Goal: Information Seeking & Learning: Learn about a topic

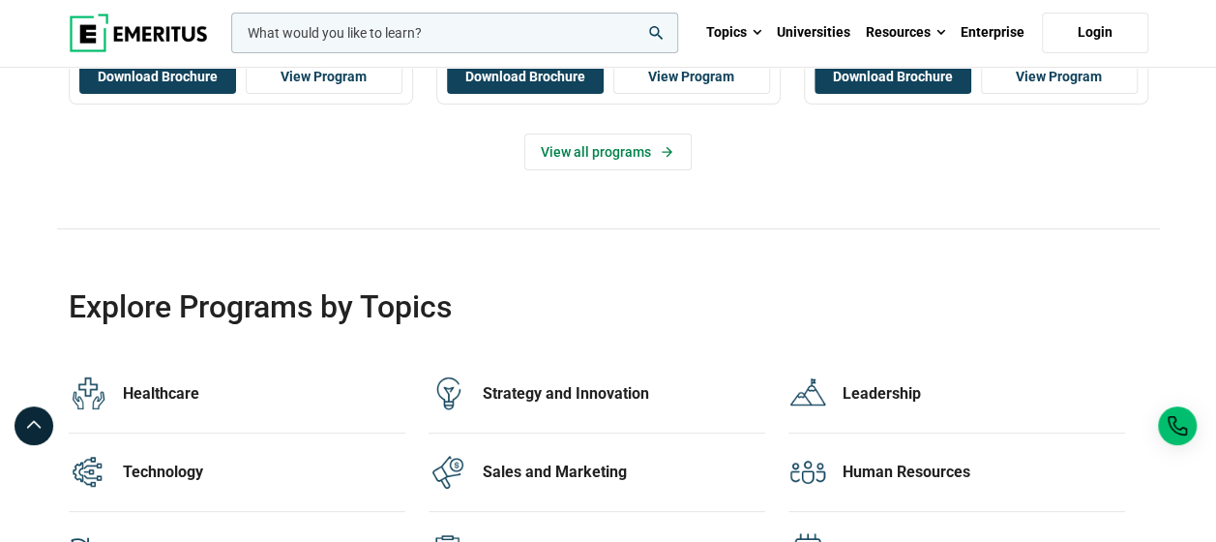
scroll to position [3586, 0]
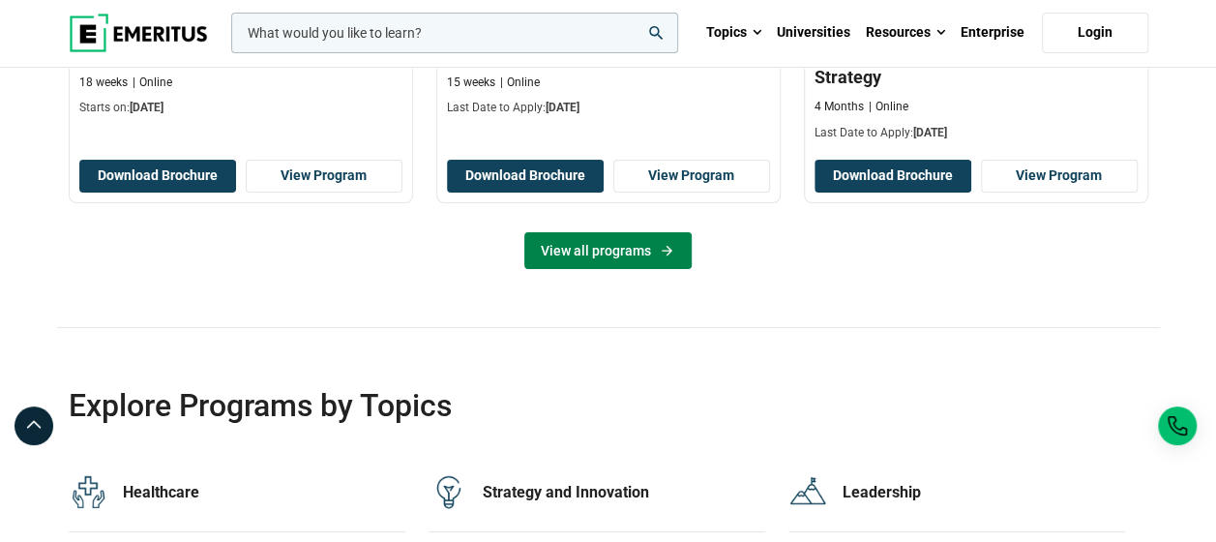
click at [576, 236] on link "View all programs" at bounding box center [607, 250] width 167 height 37
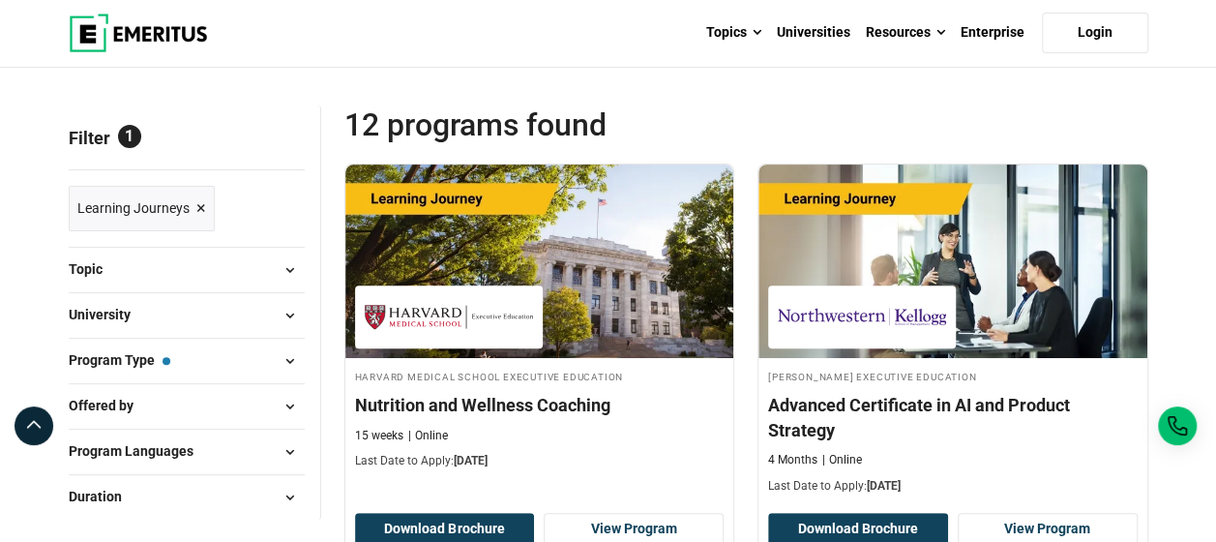
scroll to position [193, 0]
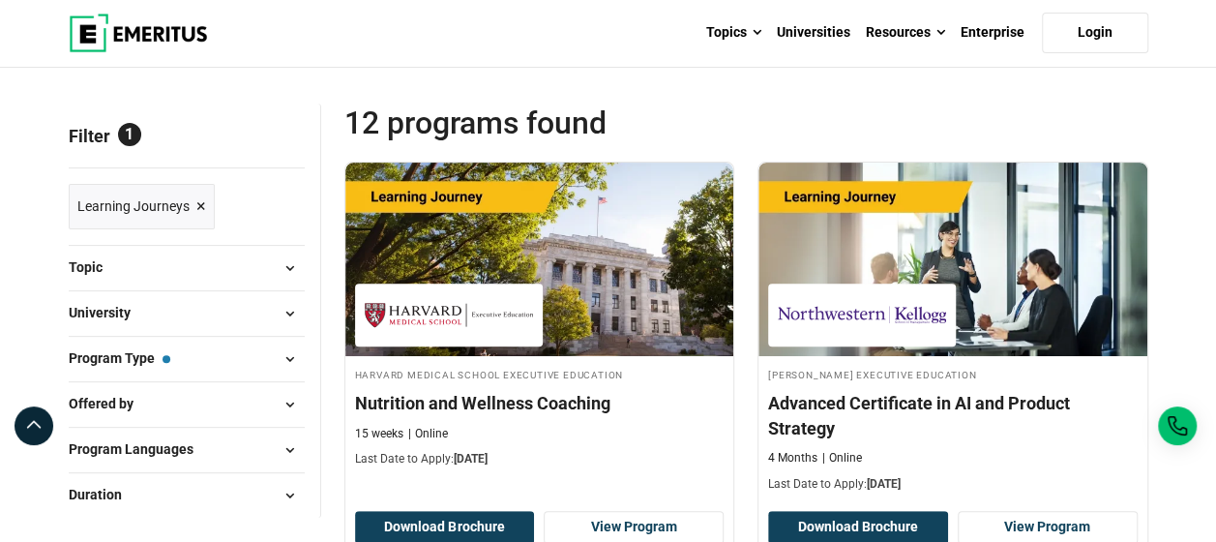
click at [296, 261] on span at bounding box center [290, 267] width 29 height 29
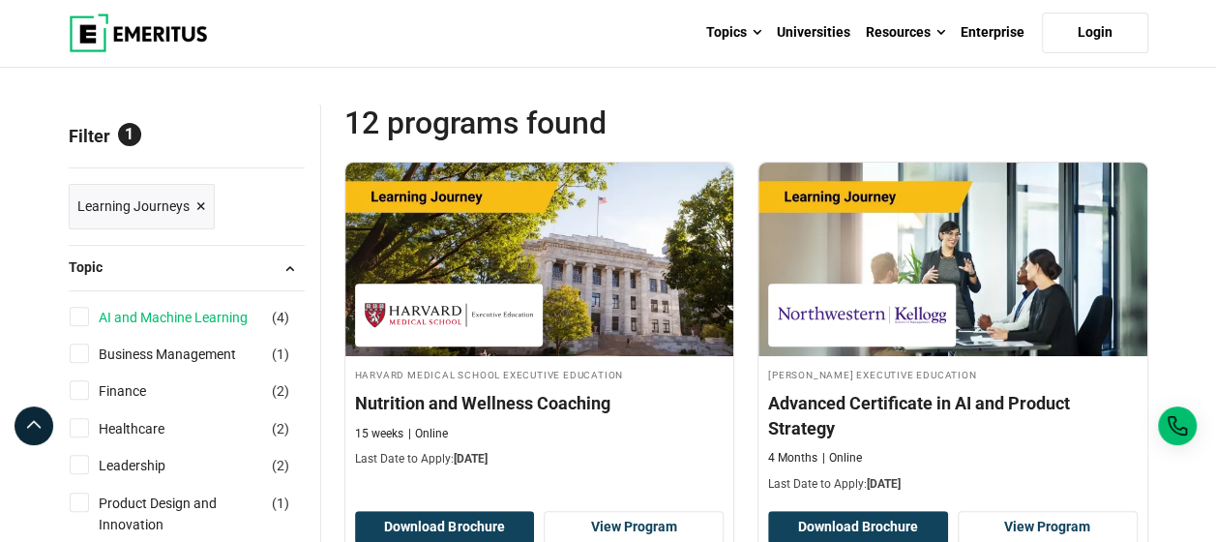
click at [137, 314] on link "AI and Machine Learning" at bounding box center [193, 317] width 188 height 21
checkbox input "true"
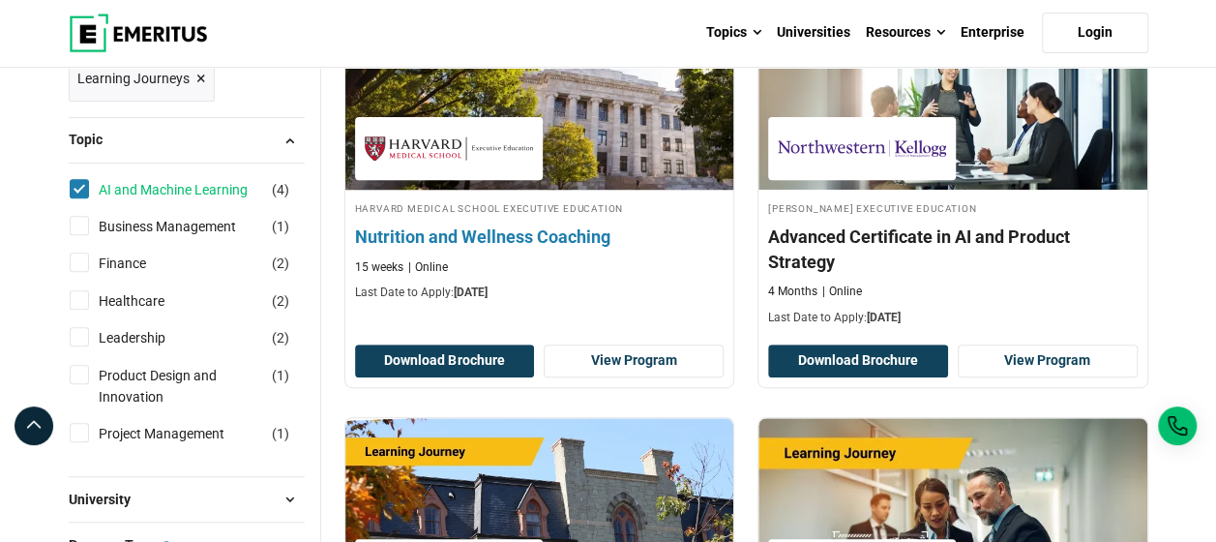
scroll to position [484, 0]
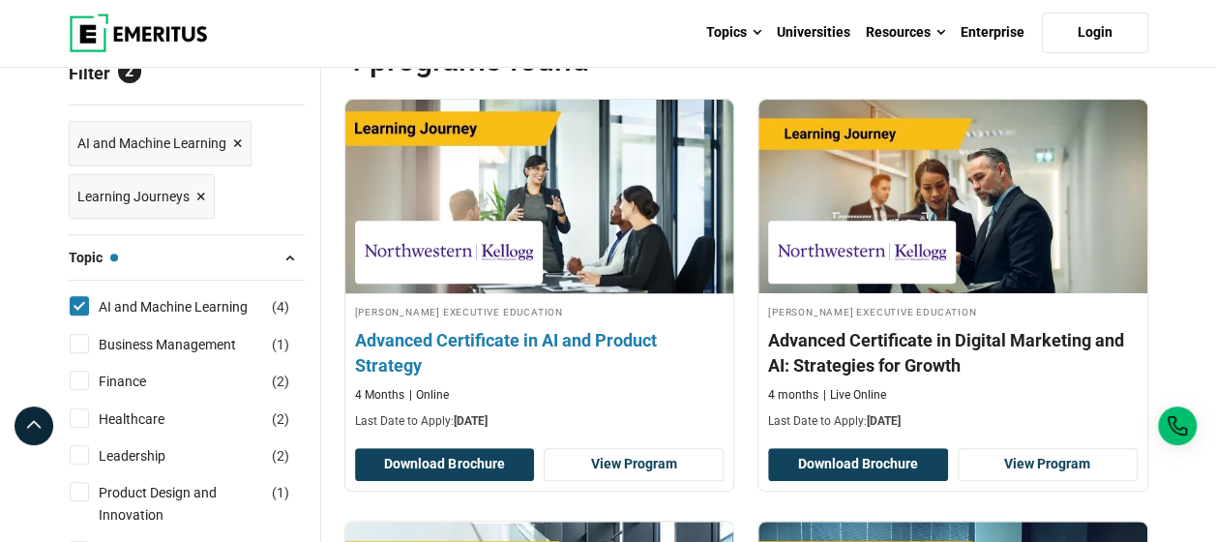
scroll to position [193, 0]
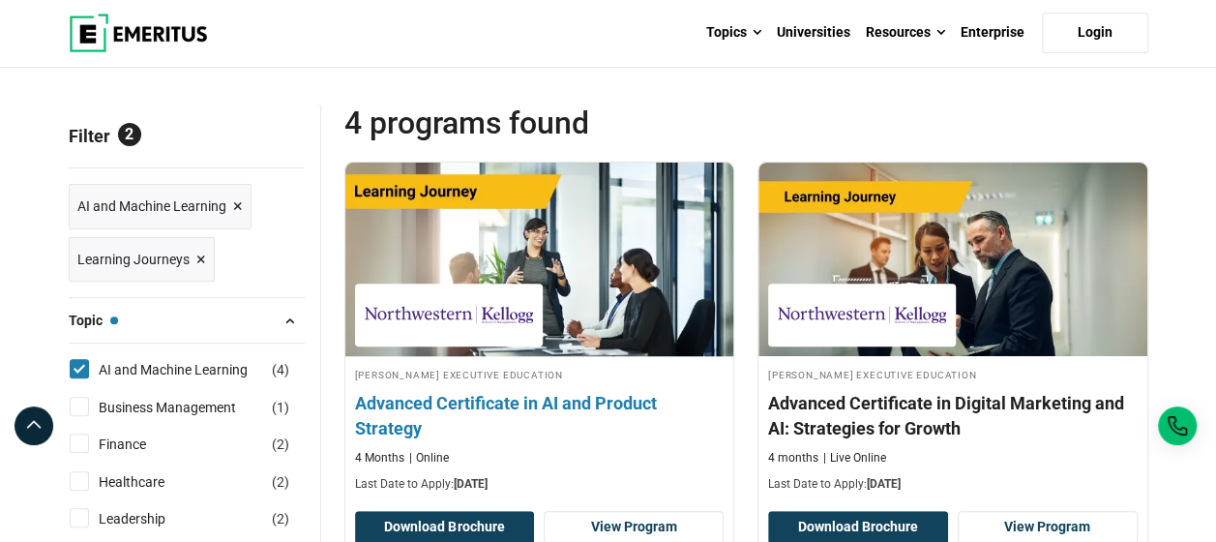
click at [514, 399] on h4 "Advanced Certificate in AI and Product Strategy" at bounding box center [539, 415] width 369 height 48
